Goal: Information Seeking & Learning: Check status

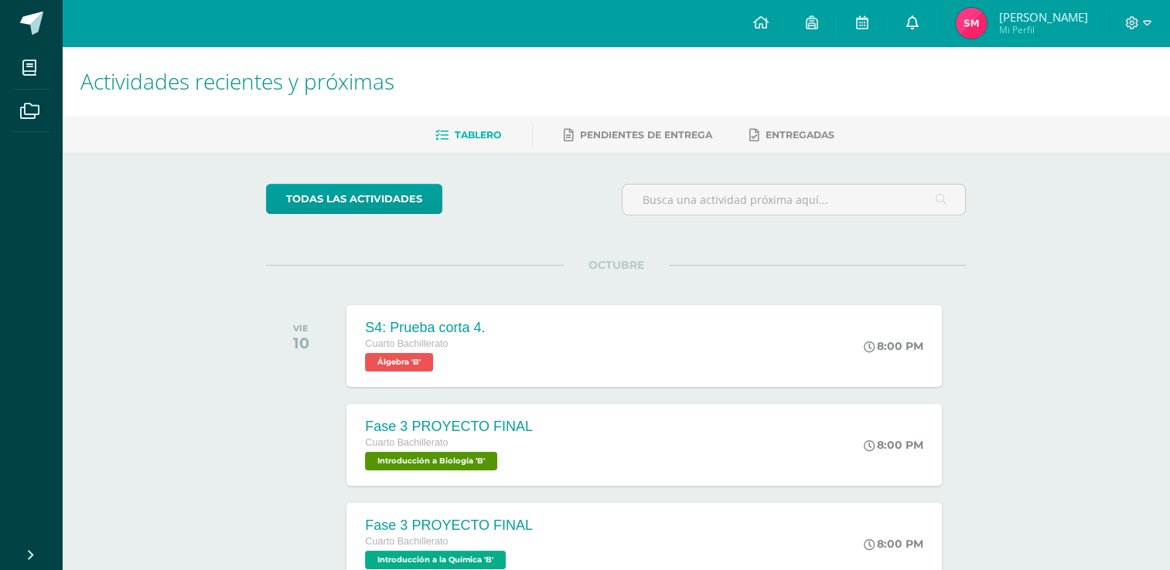
click at [928, 26] on link at bounding box center [911, 23] width 49 height 46
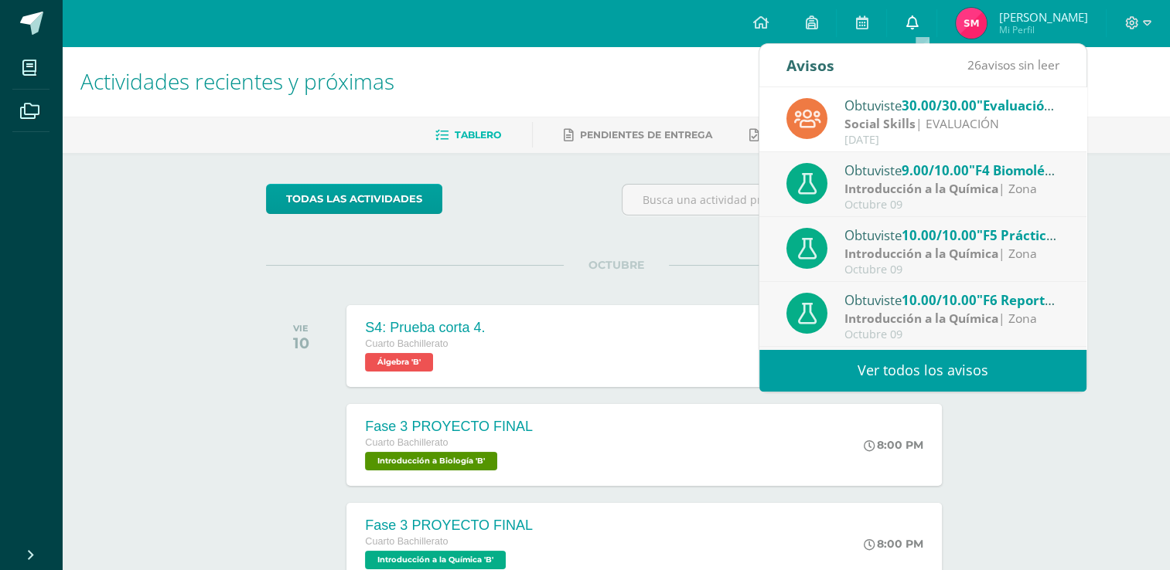
click at [928, 26] on link at bounding box center [911, 23] width 49 height 46
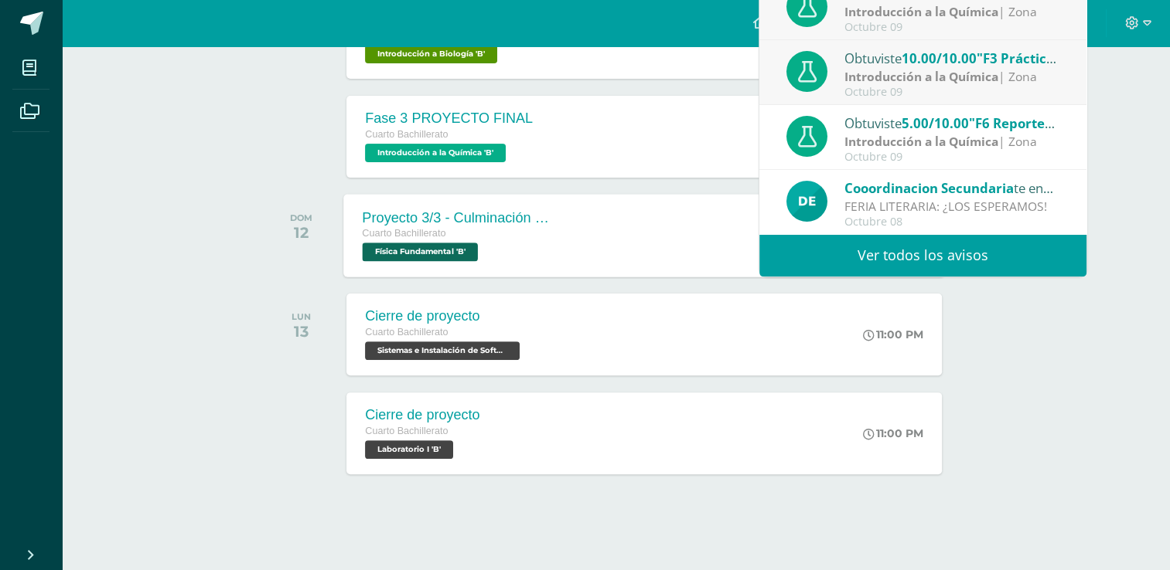
scroll to position [408, 0]
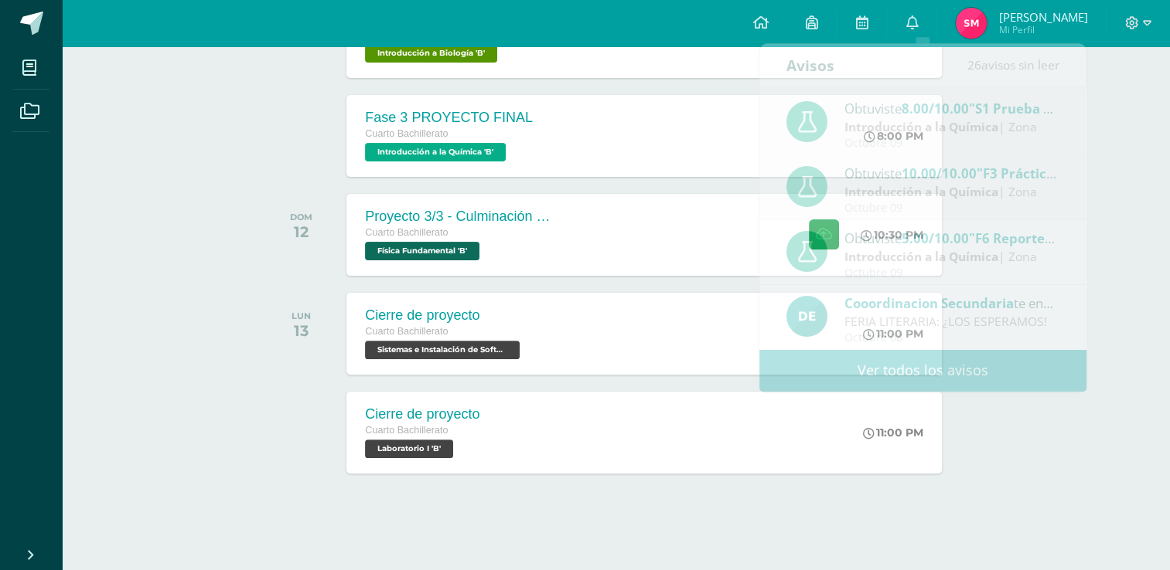
click at [297, 250] on div "DOM 12" at bounding box center [305, 235] width 78 height 82
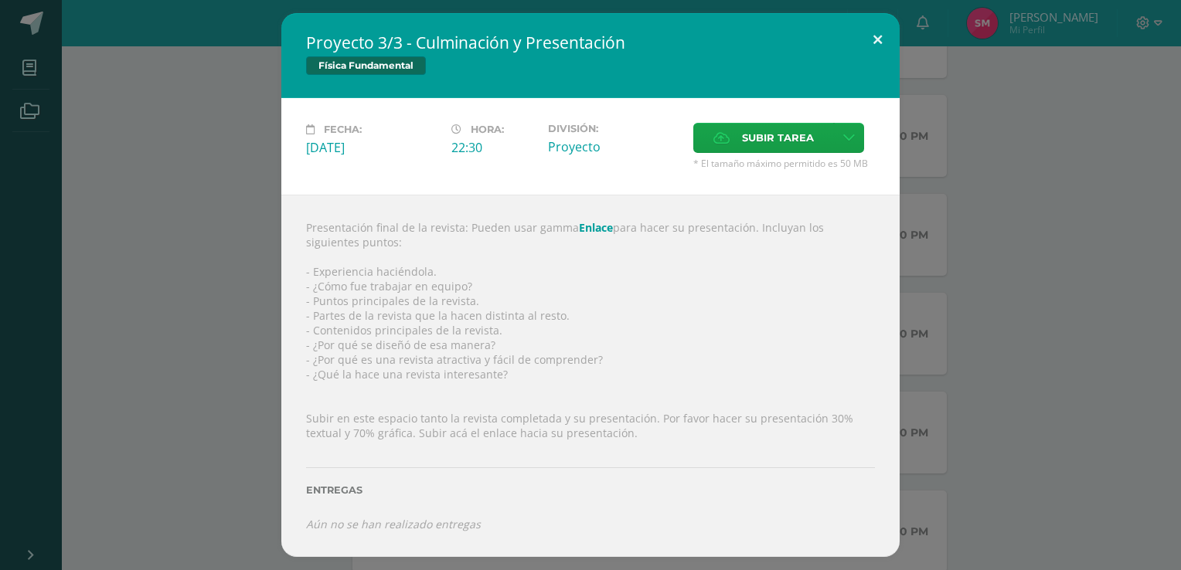
click at [877, 48] on button at bounding box center [878, 39] width 44 height 53
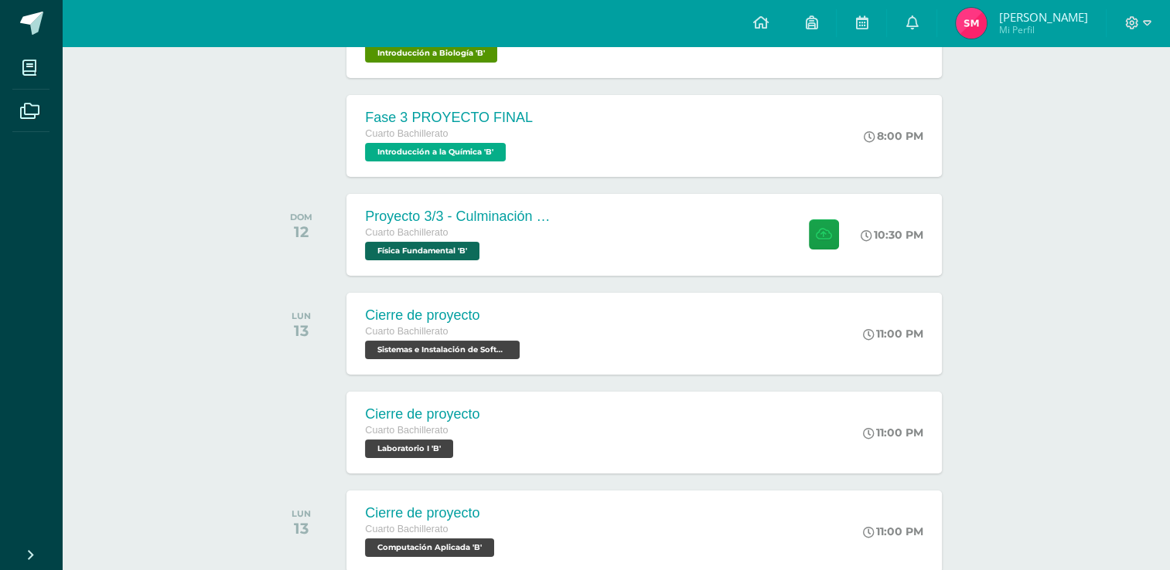
click at [1037, 43] on link "Sofía Elizabeth Mi Perfil" at bounding box center [1021, 23] width 169 height 46
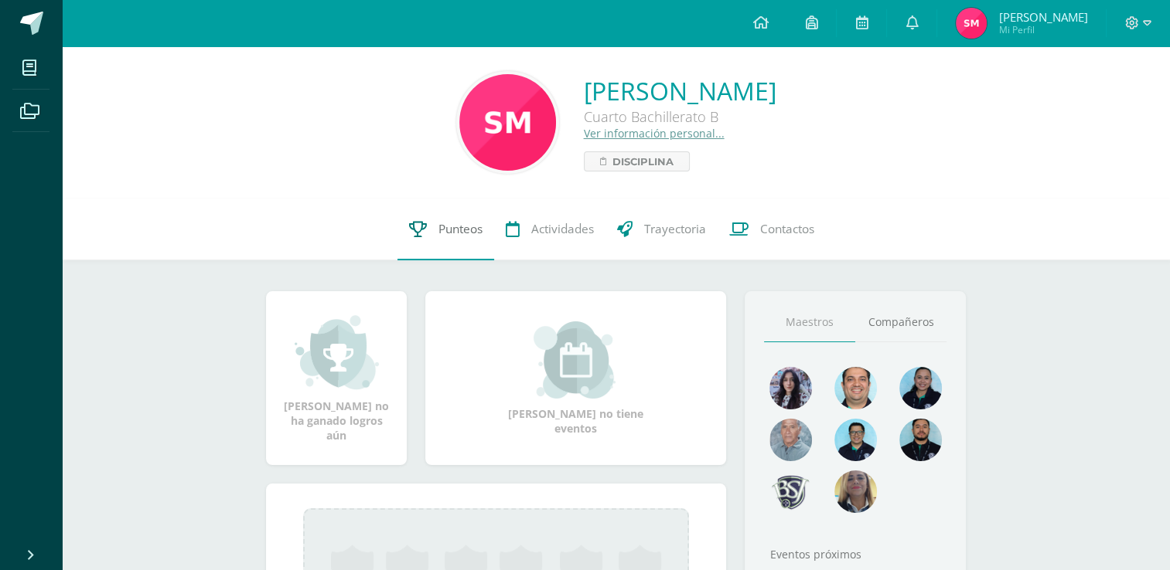
click at [436, 246] on link "Punteos" at bounding box center [445, 230] width 97 height 62
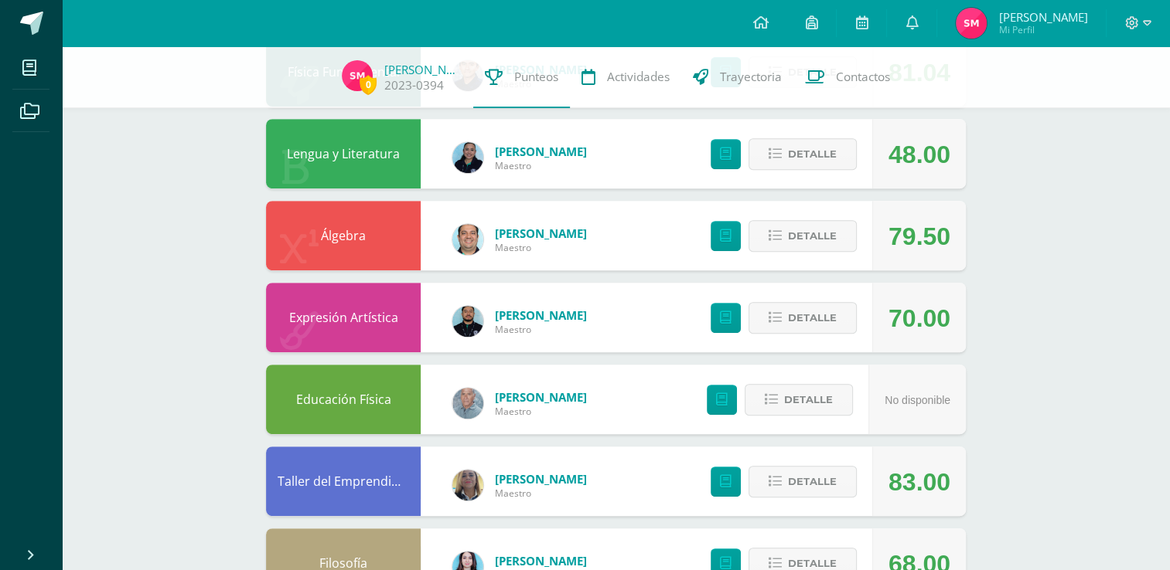
scroll to position [618, 0]
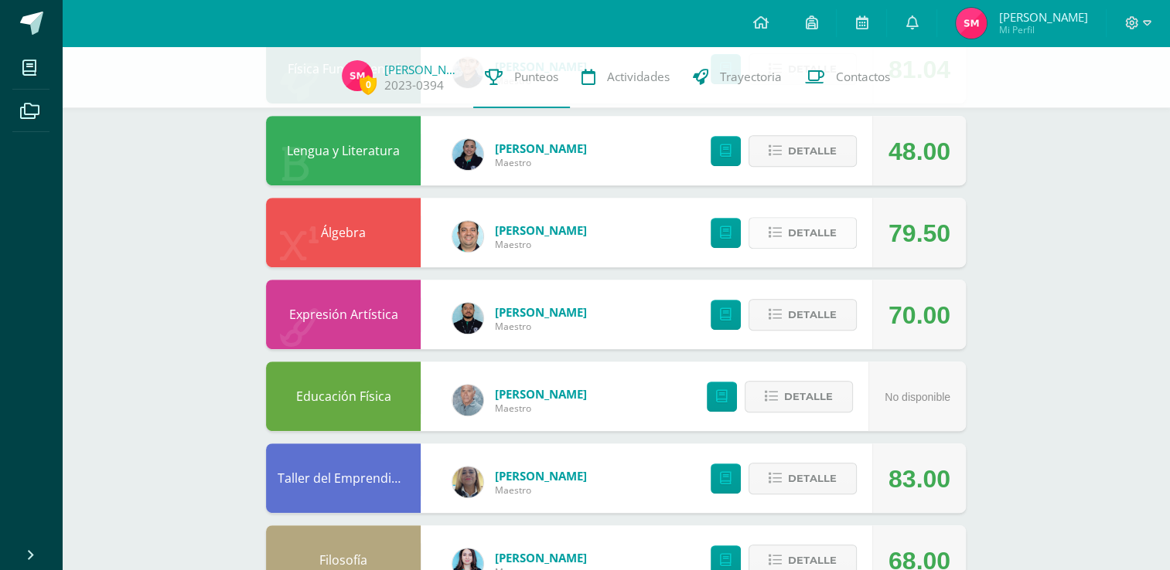
click at [836, 228] on button "Detalle" at bounding box center [802, 233] width 108 height 32
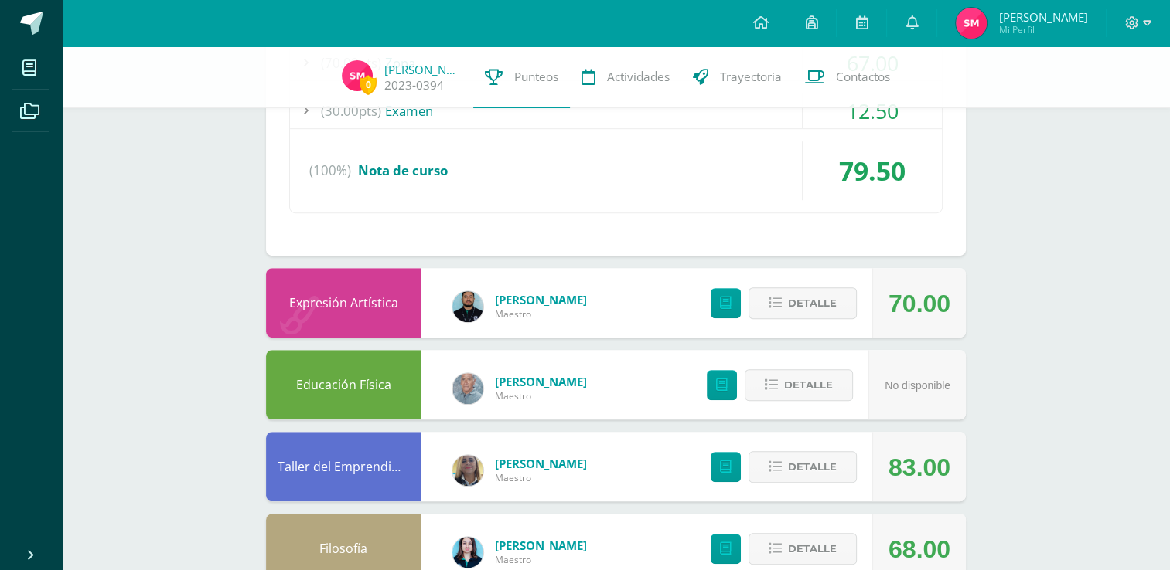
scroll to position [850, 0]
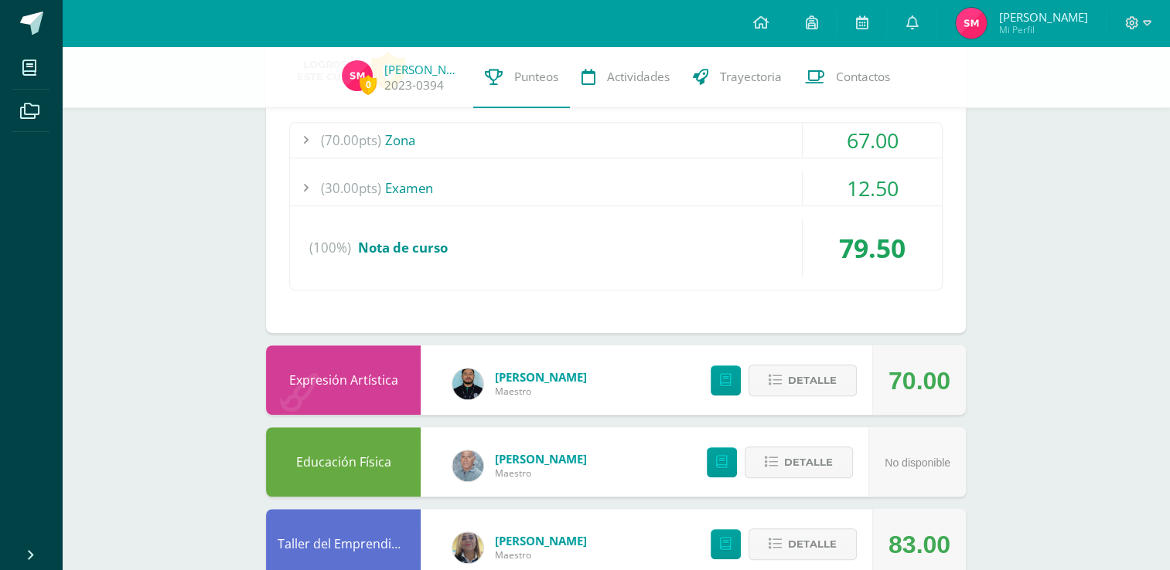
click at [779, 149] on div "(70.00pts) Zona" at bounding box center [616, 140] width 652 height 35
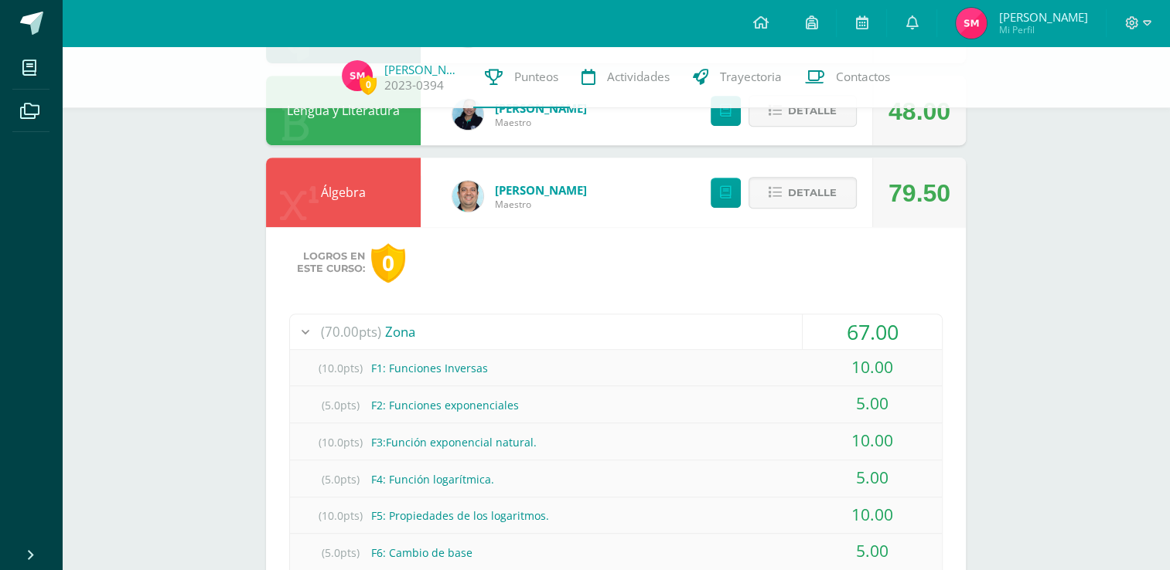
scroll to position [618, 0]
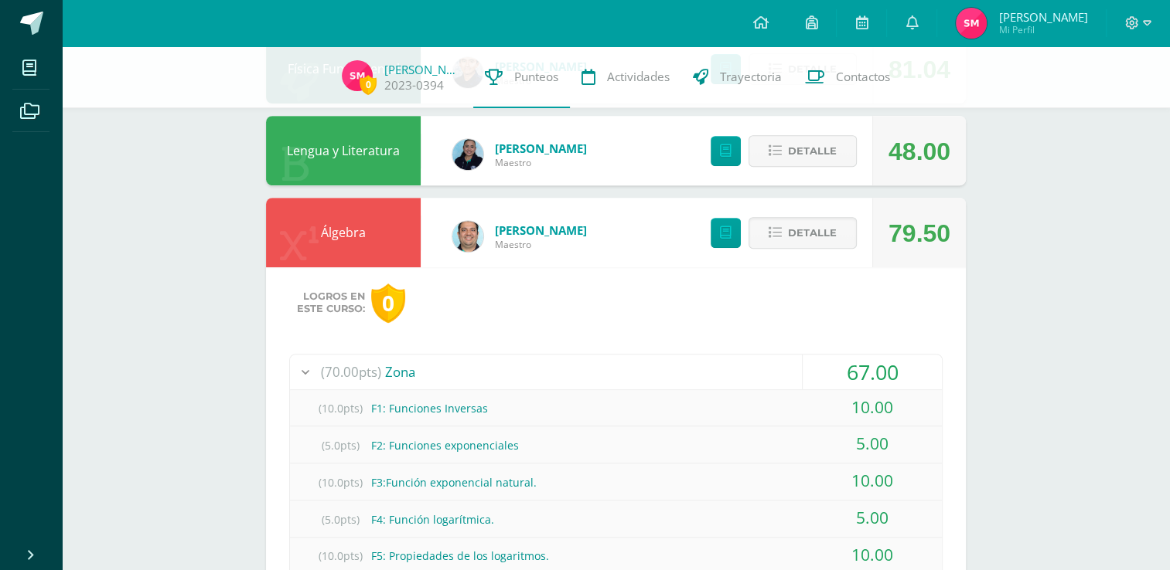
click at [781, 357] on div "(70.00pts) Zona" at bounding box center [616, 372] width 652 height 35
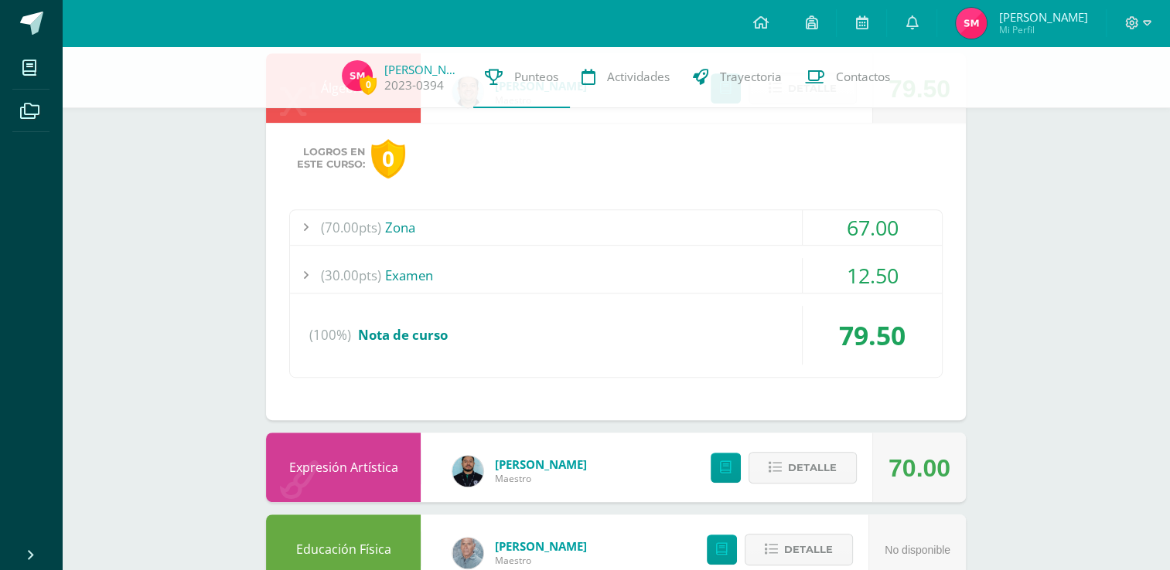
scroll to position [773, 0]
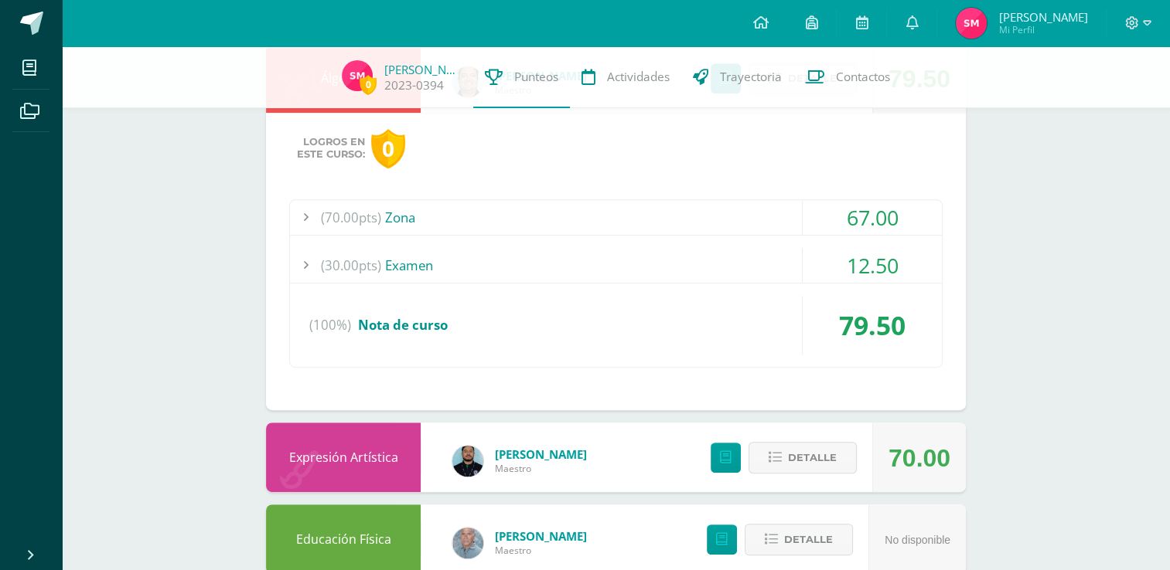
click at [776, 270] on div "(30.00pts) Examen" at bounding box center [616, 265] width 652 height 35
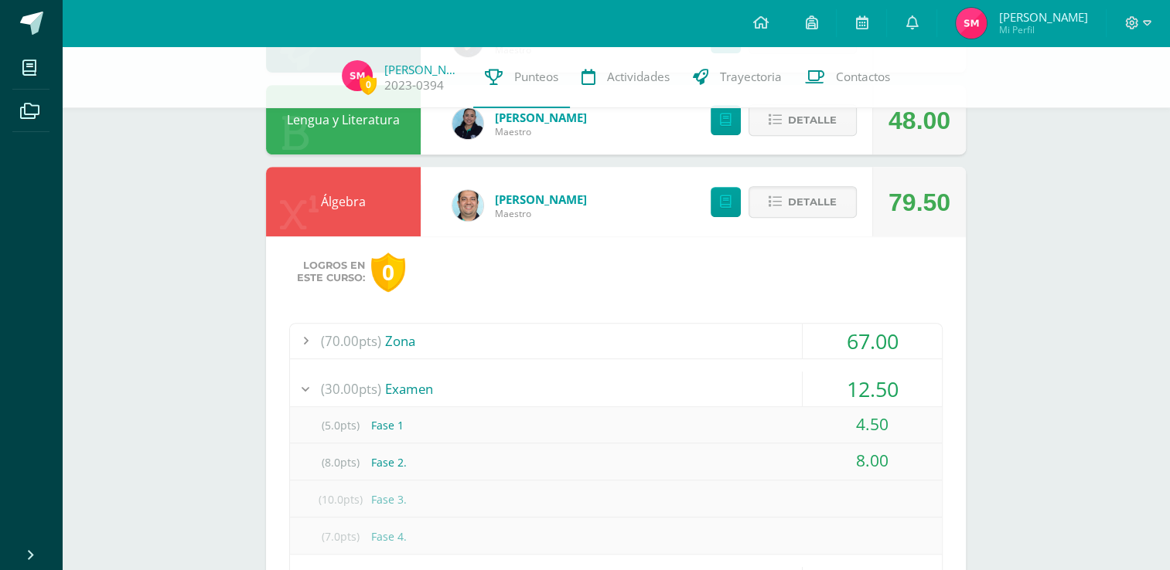
scroll to position [618, 0]
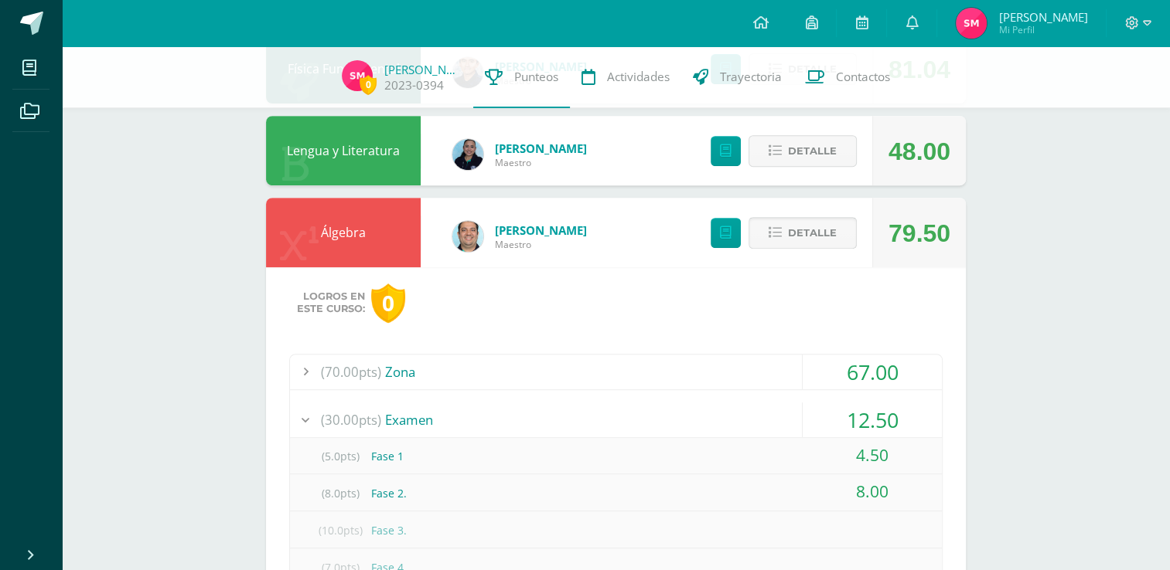
click at [838, 224] on button "Detalle" at bounding box center [802, 233] width 108 height 32
